Goal: Task Accomplishment & Management: Use online tool/utility

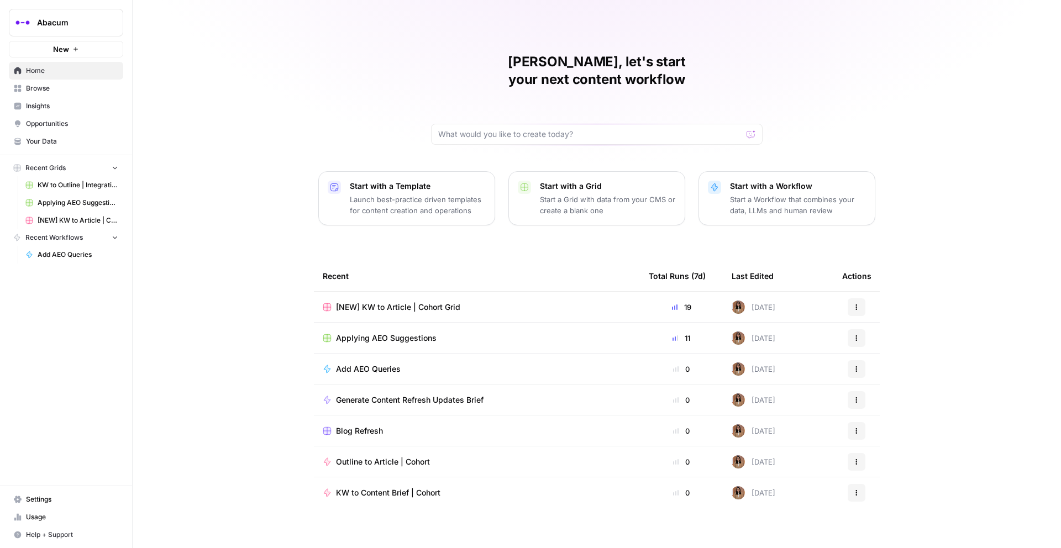
click at [54, 88] on span "Browse" at bounding box center [72, 88] width 92 height 10
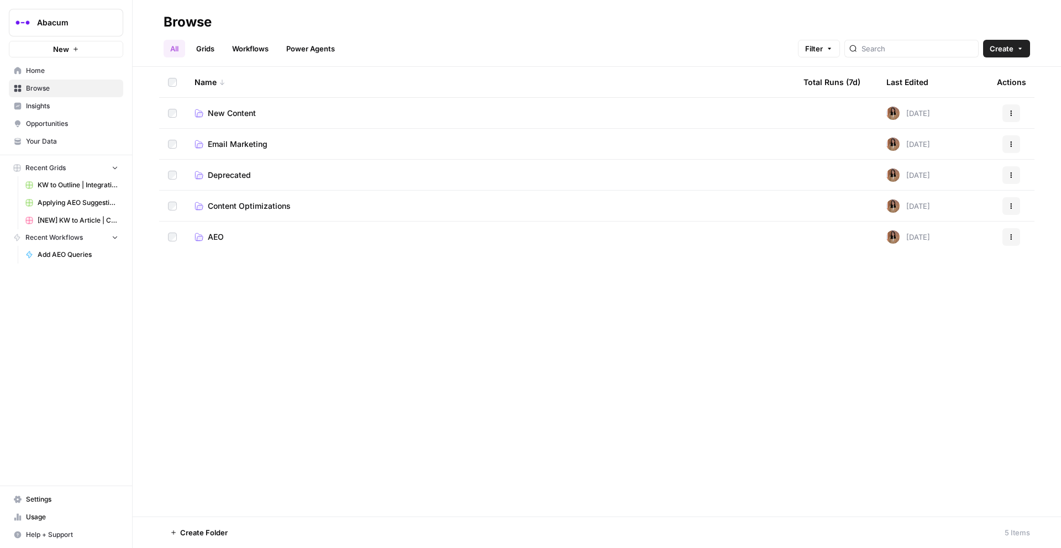
click at [235, 119] on td "New Content" at bounding box center [490, 113] width 609 height 30
click at [234, 115] on span "New Content" at bounding box center [232, 113] width 48 height 11
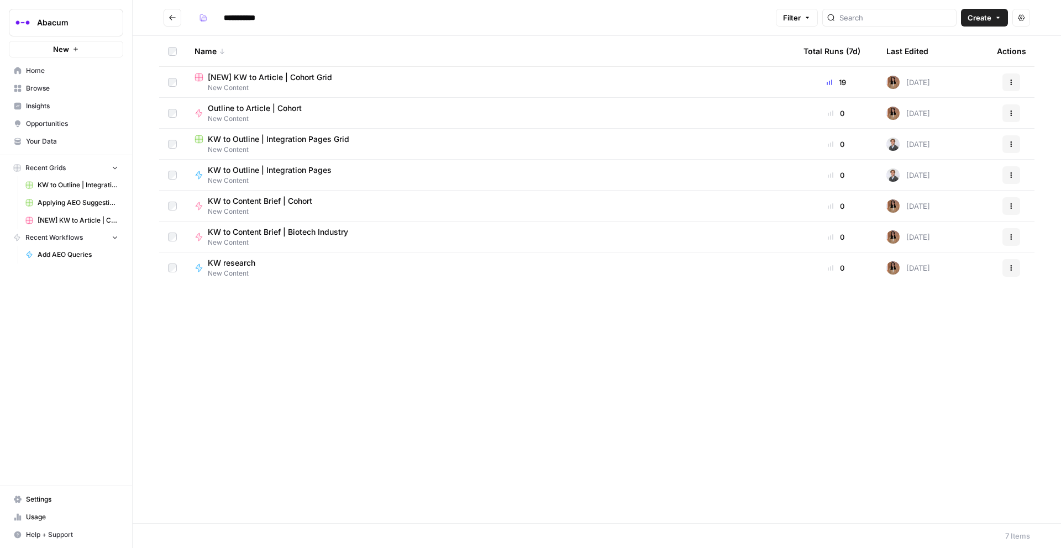
click at [258, 73] on span "[NEW] KW to Article | Cohort Grid" at bounding box center [270, 77] width 124 height 11
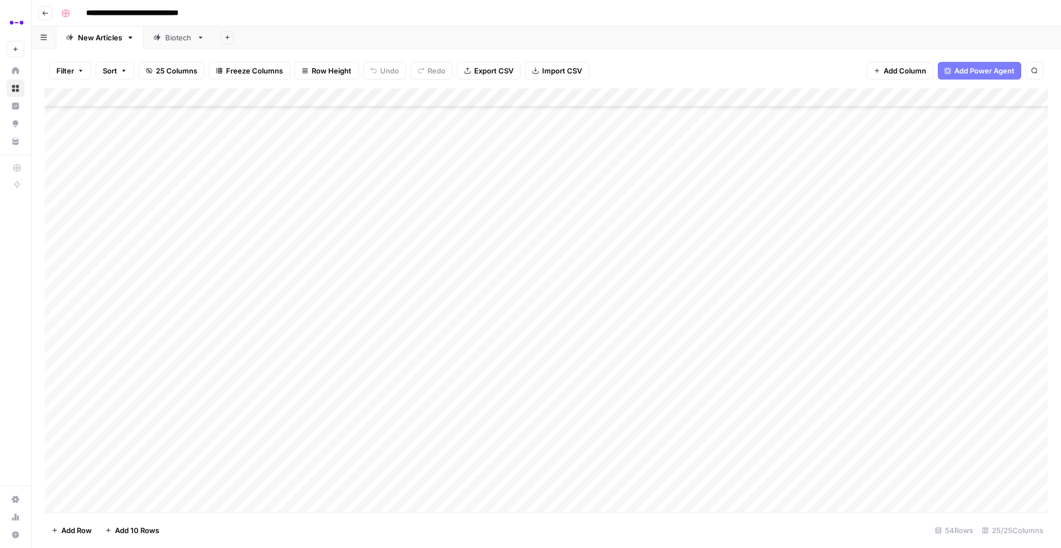
scroll to position [627, 0]
click at [224, 352] on div "Add Column" at bounding box center [546, 300] width 1003 height 424
click at [633, 352] on div "Add Column" at bounding box center [546, 300] width 1003 height 424
click at [981, 354] on div "Add Column" at bounding box center [546, 300] width 1003 height 424
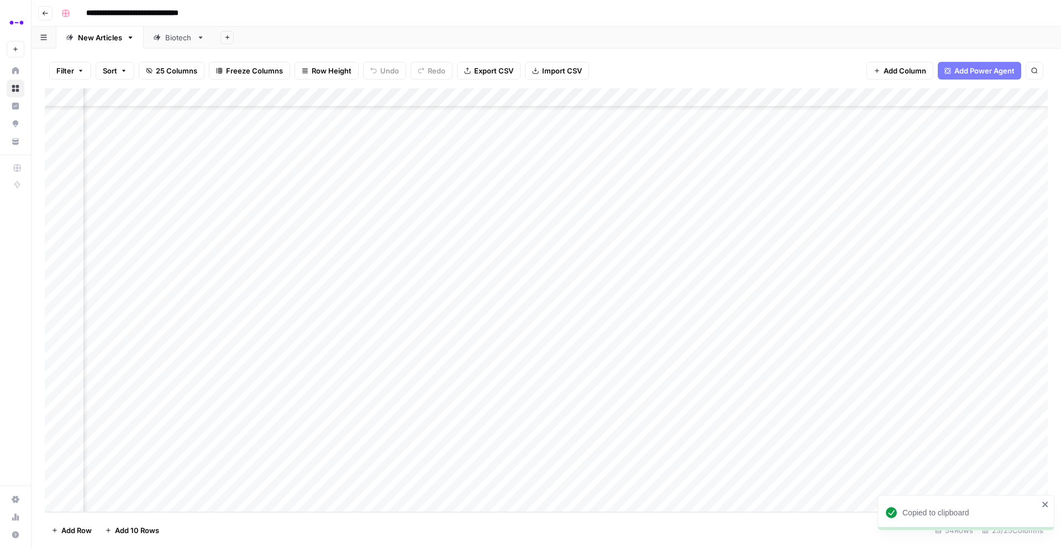
click at [671, 350] on div "Add Column" at bounding box center [546, 300] width 1003 height 424
click at [671, 350] on div at bounding box center [699, 353] width 101 height 20
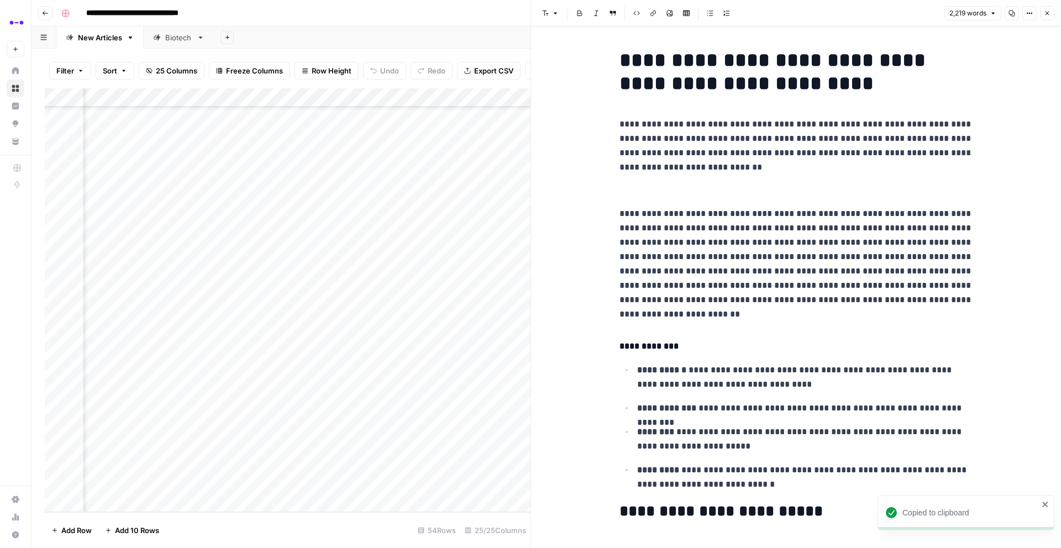
click at [1009, 11] on icon "button" at bounding box center [1011, 13] width 7 height 7
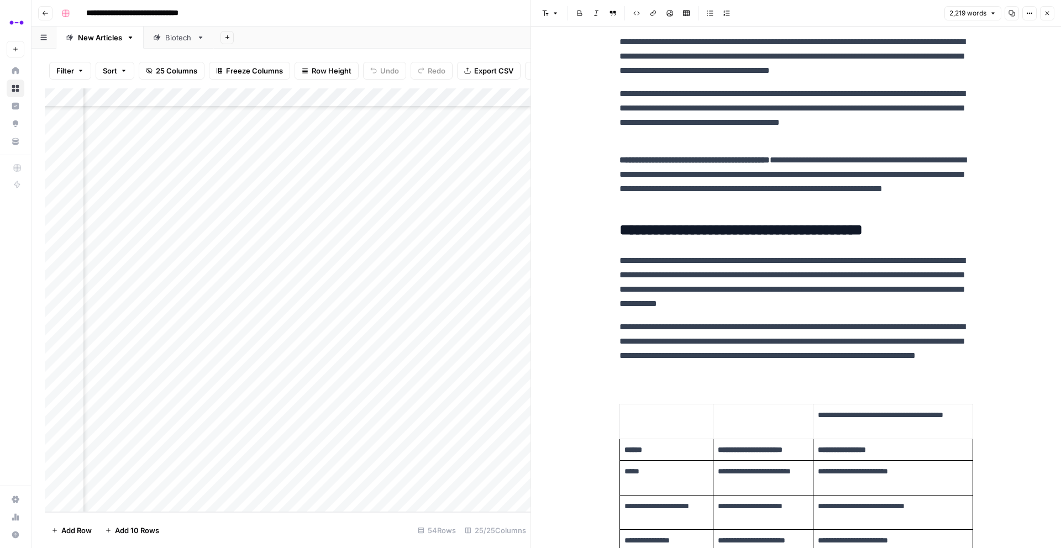
scroll to position [648, 0]
click at [1046, 17] on button "Close" at bounding box center [1047, 13] width 14 height 14
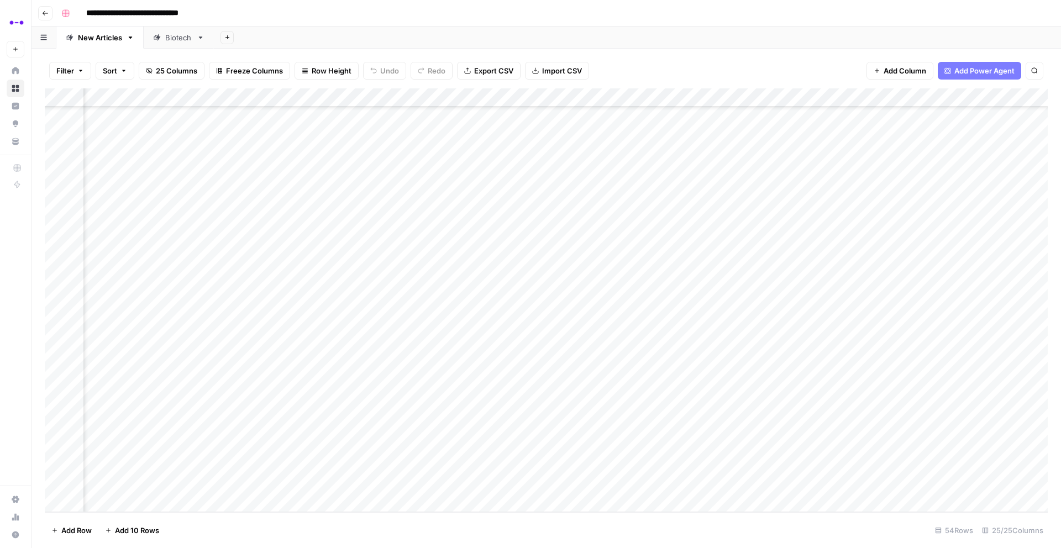
scroll to position [627, 0]
click at [102, 351] on div "Add Column" at bounding box center [546, 300] width 1003 height 424
click at [126, 391] on button "Published" at bounding box center [122, 395] width 43 height 13
